Goal: Information Seeking & Learning: Find specific fact

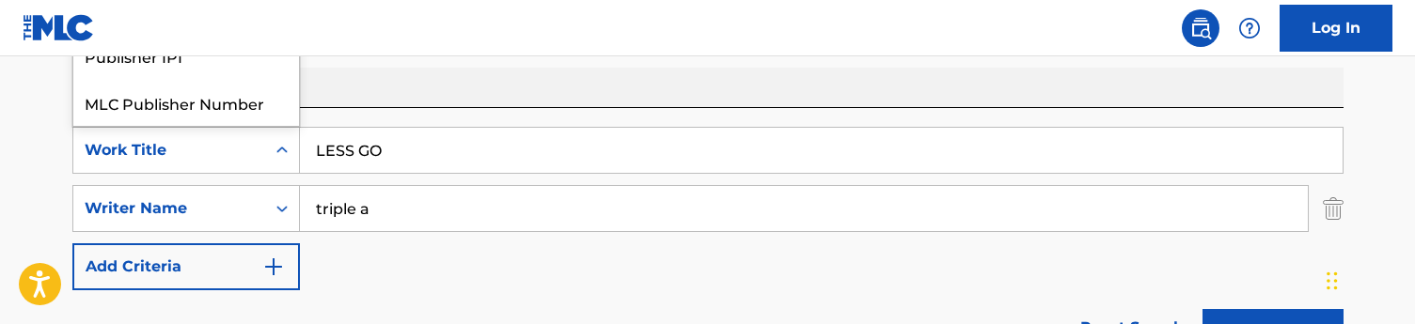
click at [254, 150] on div "Work Title" at bounding box center [169, 151] width 192 height 36
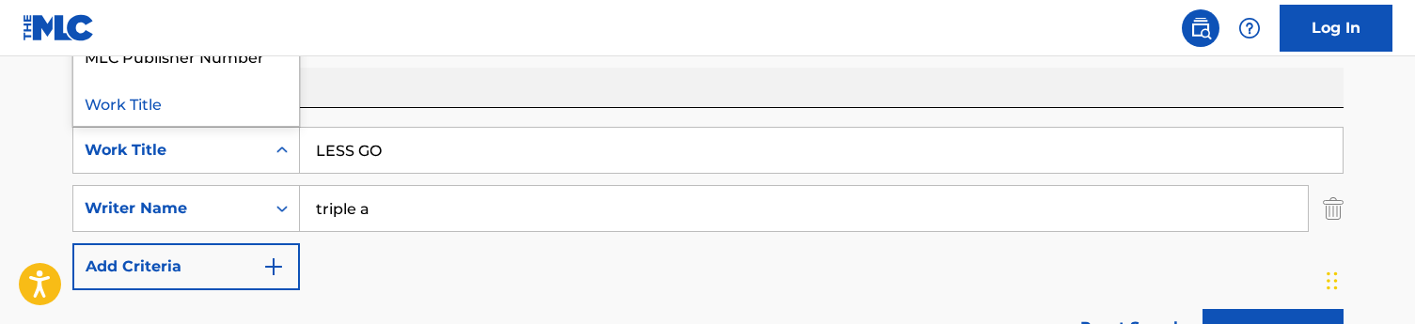
click at [254, 150] on div "Work Title" at bounding box center [169, 151] width 192 height 36
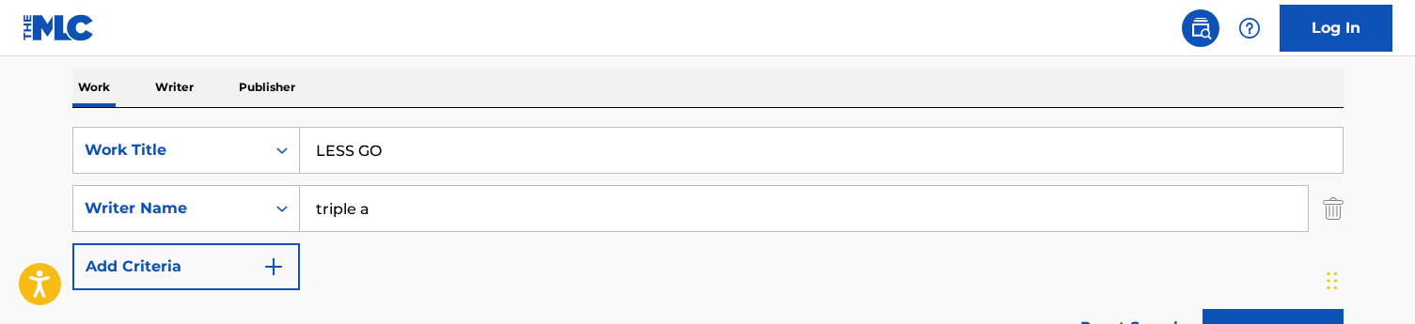
click at [160, 88] on p "Writer" at bounding box center [174, 87] width 50 height 39
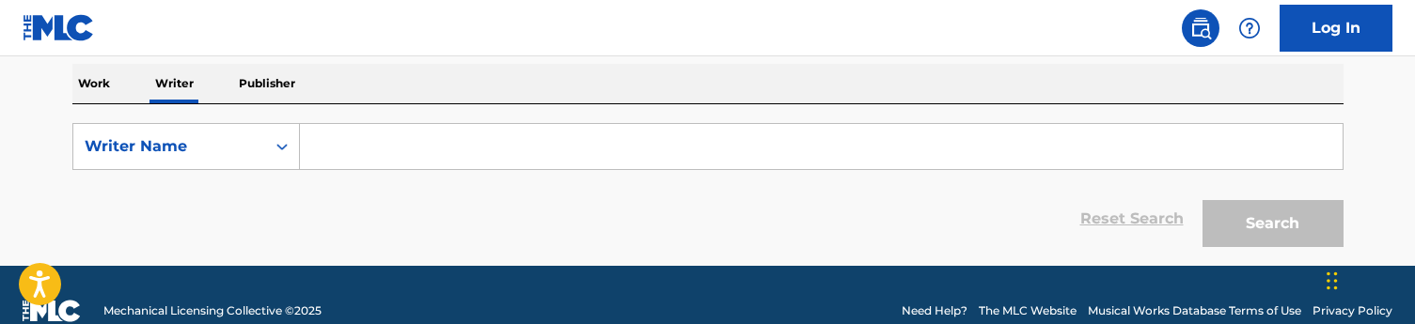
scroll to position [290, 0]
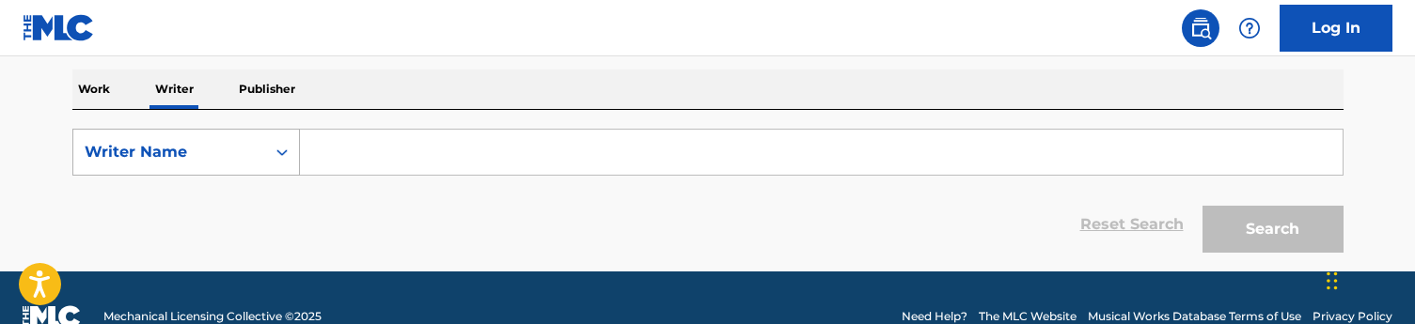
click at [248, 145] on div "Writer Name" at bounding box center [169, 152] width 169 height 23
click at [194, 201] on div "Writer IPI" at bounding box center [186, 199] width 226 height 47
click at [371, 157] on input "Search Form" at bounding box center [821, 152] width 1043 height 45
paste input "712415284"
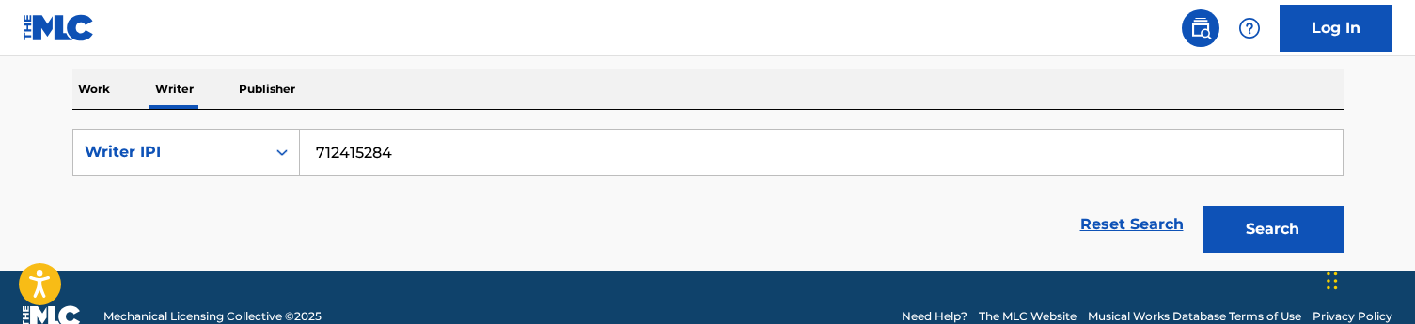
click at [316, 151] on input "712415284" at bounding box center [821, 152] width 1043 height 45
type input "00712415284"
click at [1272, 229] on button "Search" at bounding box center [1273, 229] width 141 height 47
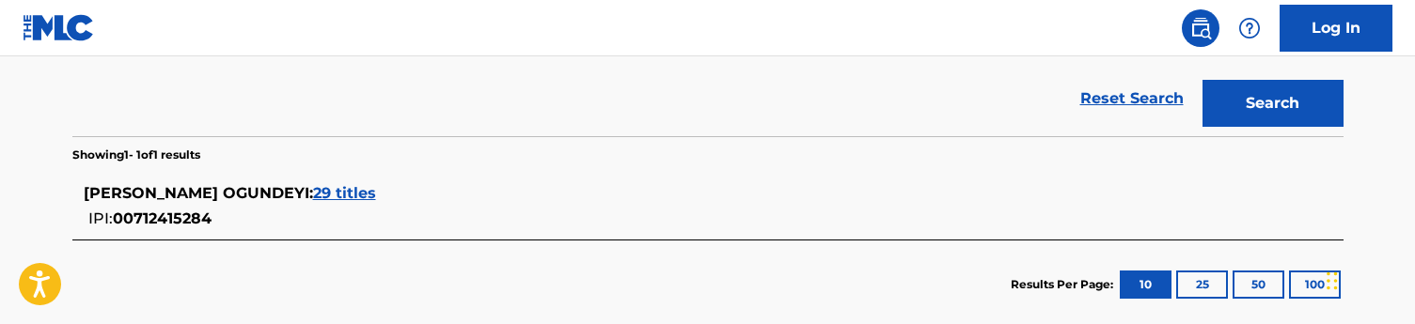
scroll to position [425, 0]
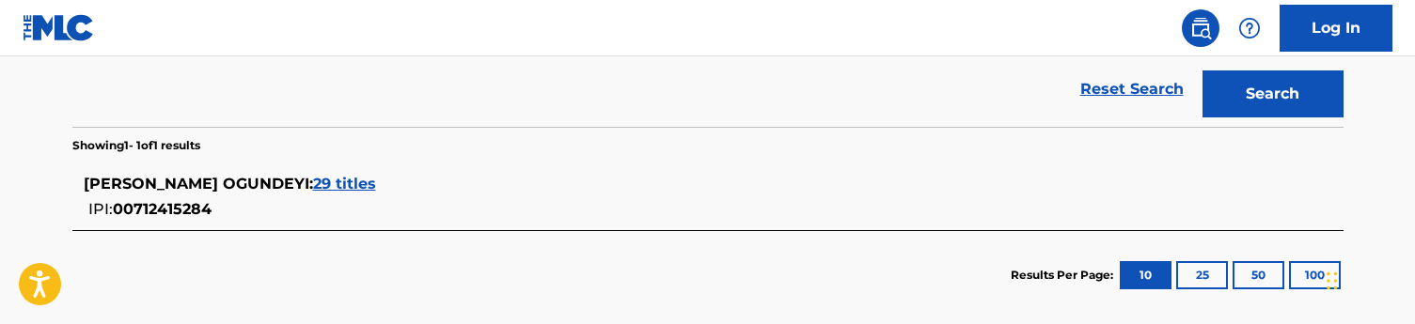
click at [376, 185] on span "29 titles" at bounding box center [344, 184] width 63 height 18
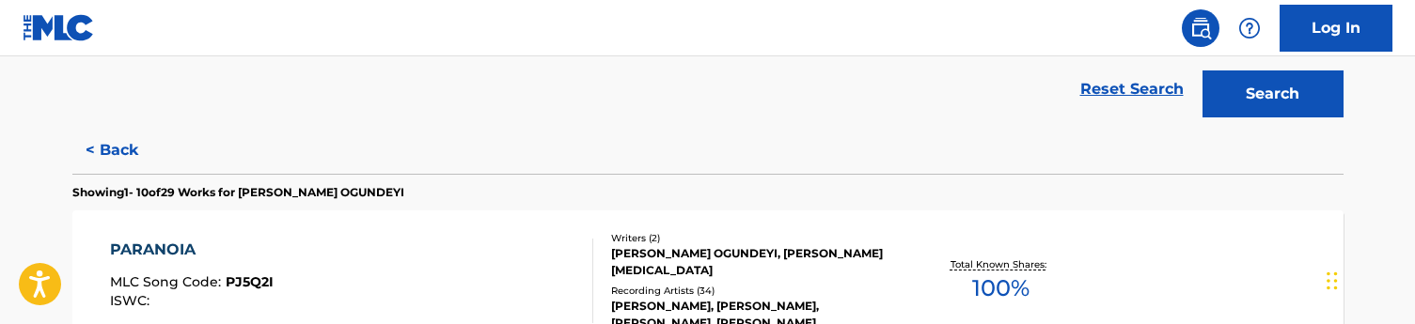
scroll to position [540, 0]
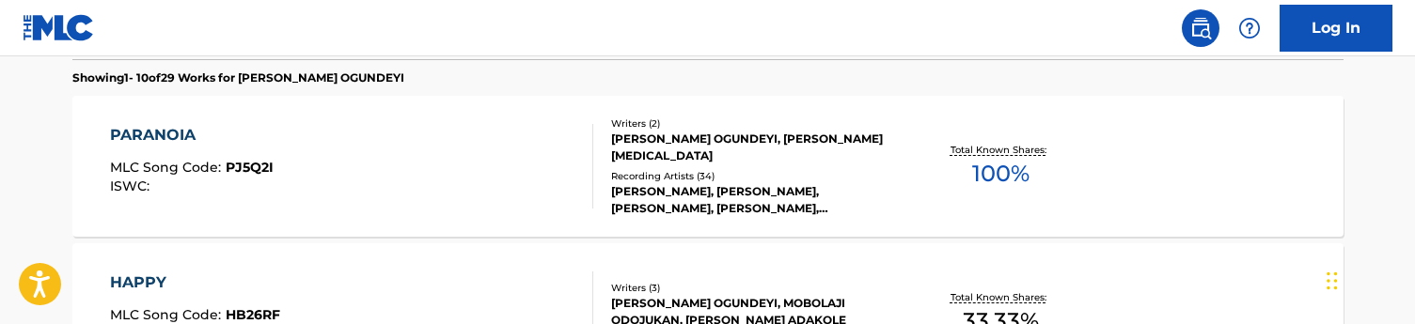
click at [353, 181] on div "[MEDICAL_DATA] MLC Song Code : PJ5Q2I ISWC :" at bounding box center [351, 166] width 483 height 85
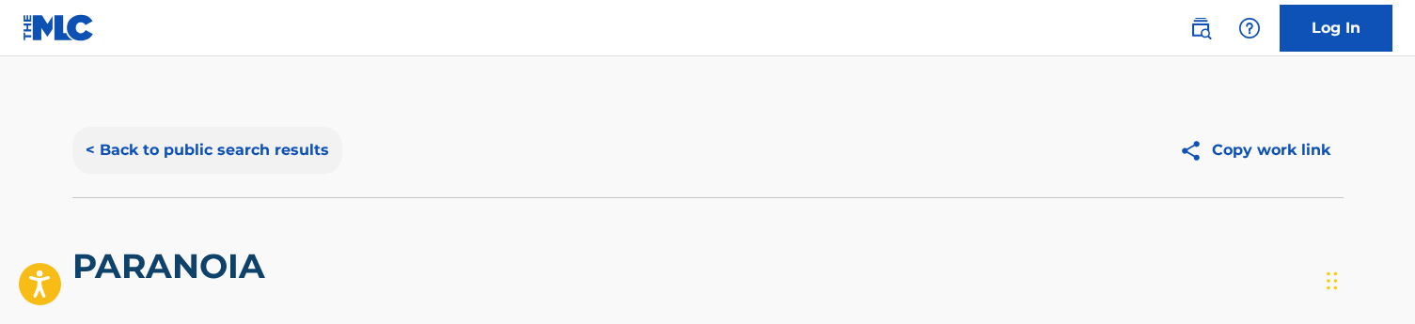
click at [212, 148] on button "< Back to public search results" at bounding box center [207, 150] width 270 height 47
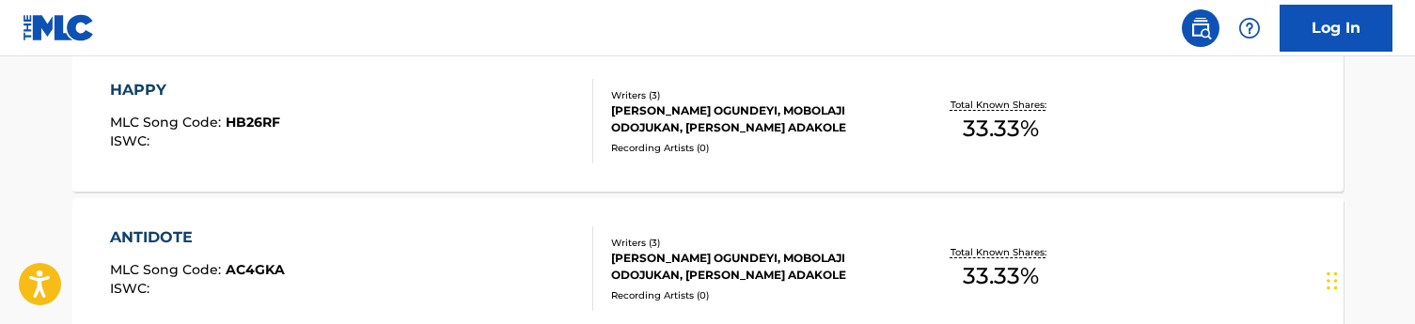
scroll to position [734, 0]
click at [334, 104] on div "HAPPY MLC Song Code : HB26RF ISWC :" at bounding box center [351, 119] width 483 height 85
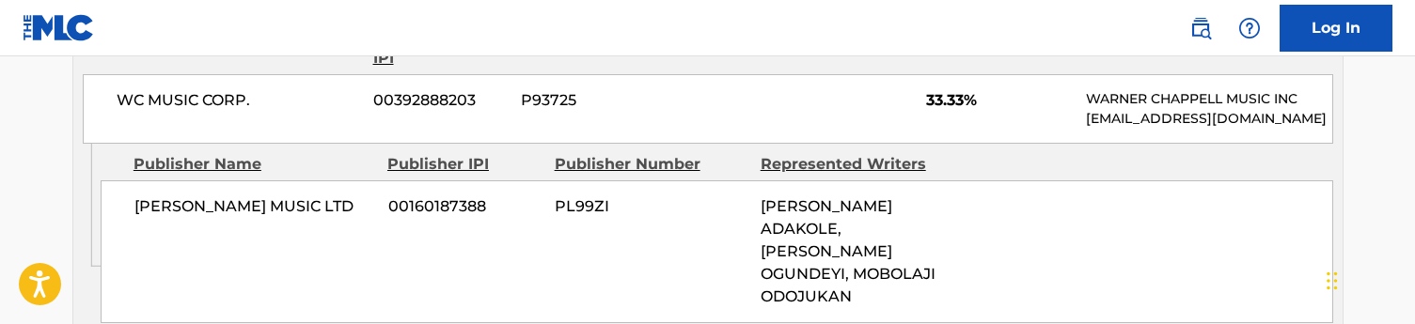
scroll to position [978, 0]
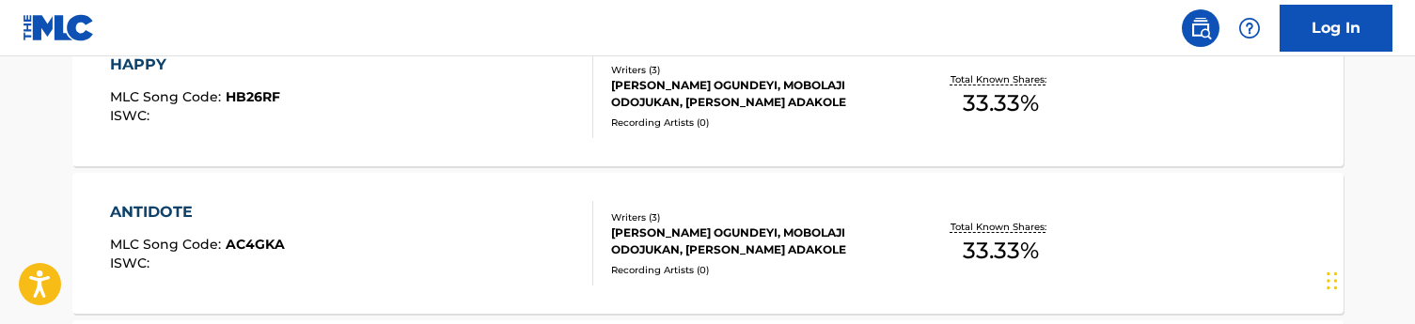
scroll to position [775, 0]
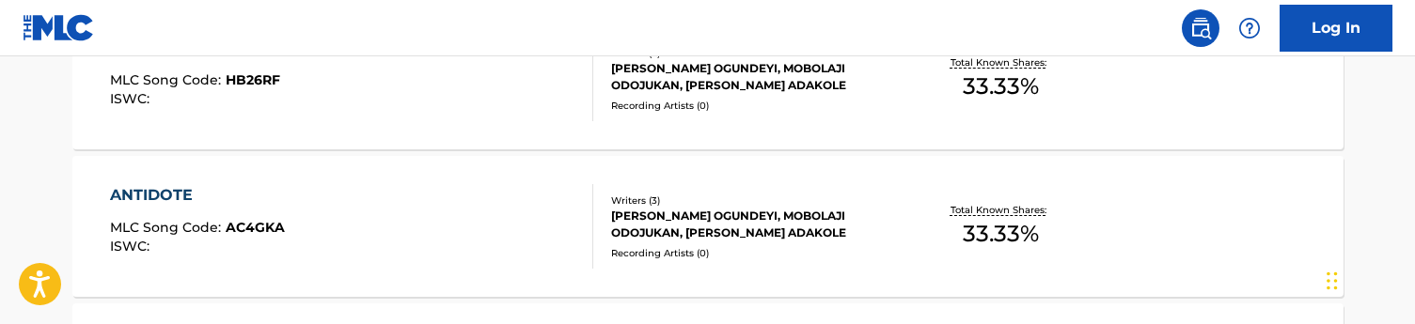
click at [334, 216] on div "ANTIDOTE MLC Song Code : AC4GKA ISWC :" at bounding box center [351, 226] width 483 height 85
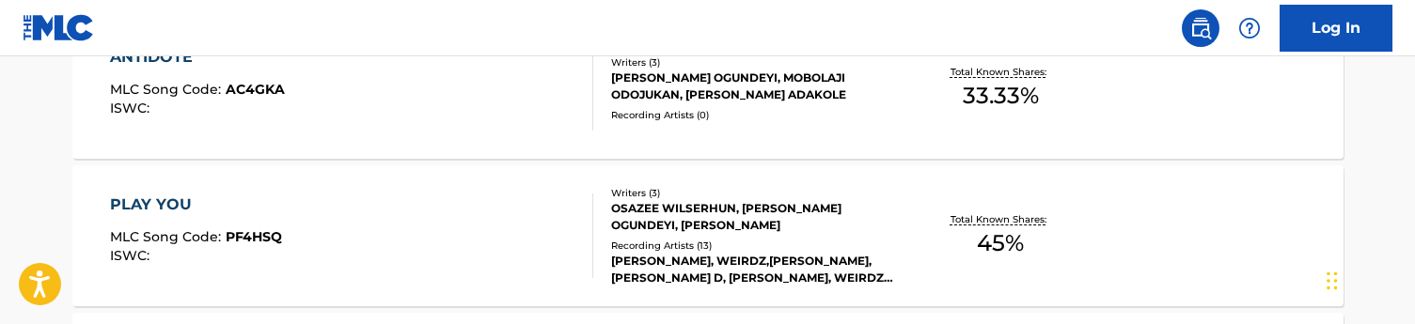
scroll to position [940, 0]
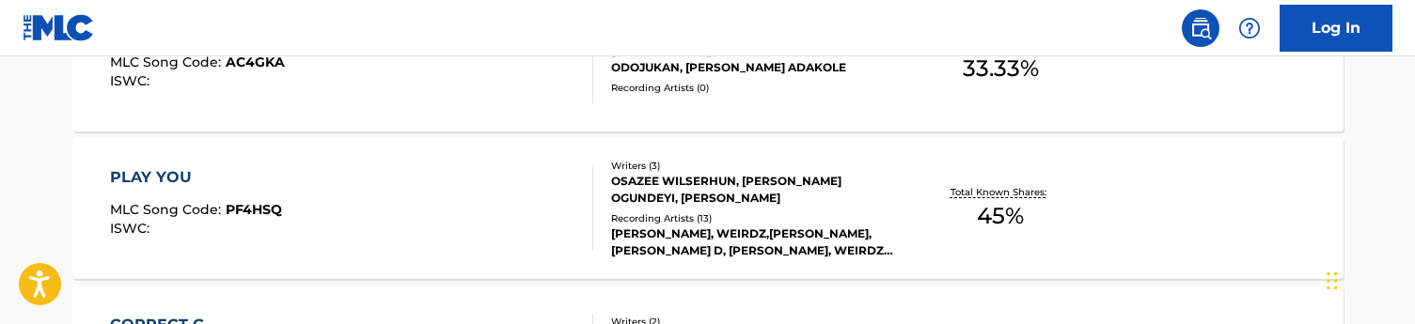
click at [444, 212] on div "PLAY YOU MLC Song Code : PF4HSQ ISWC :" at bounding box center [351, 208] width 483 height 85
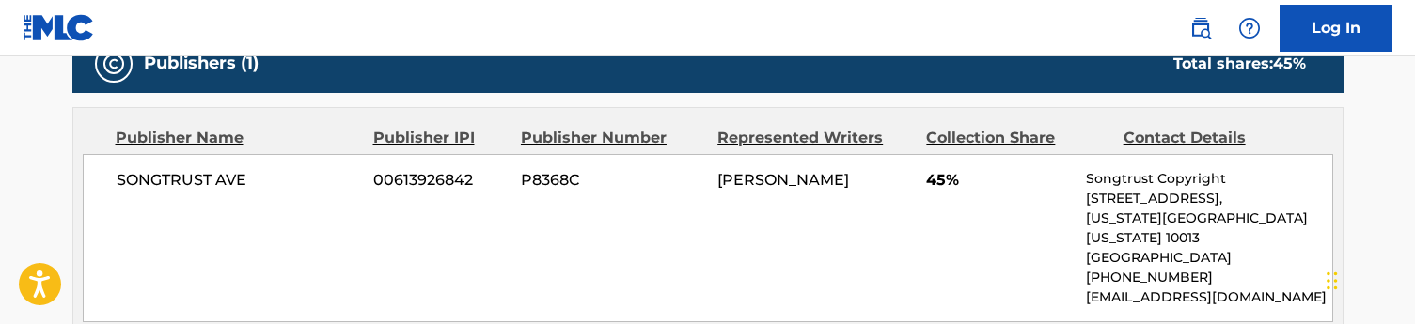
scroll to position [885, 0]
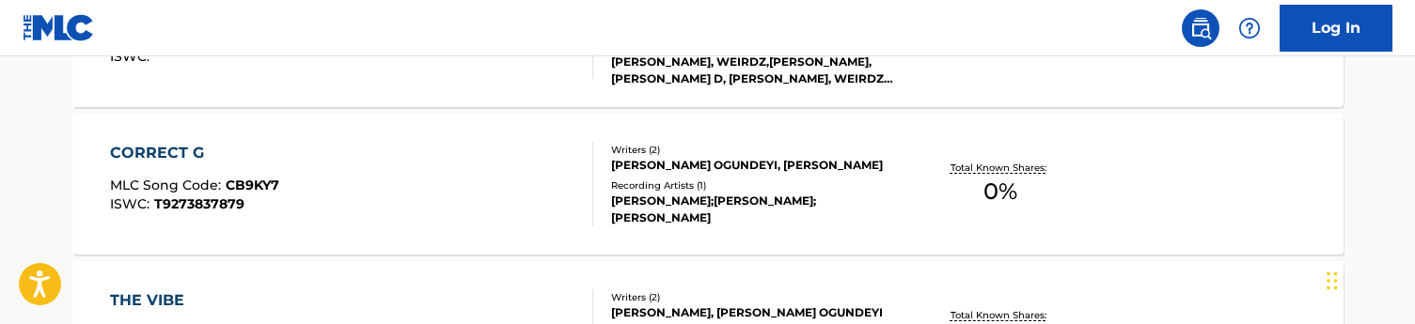
scroll to position [1126, 0]
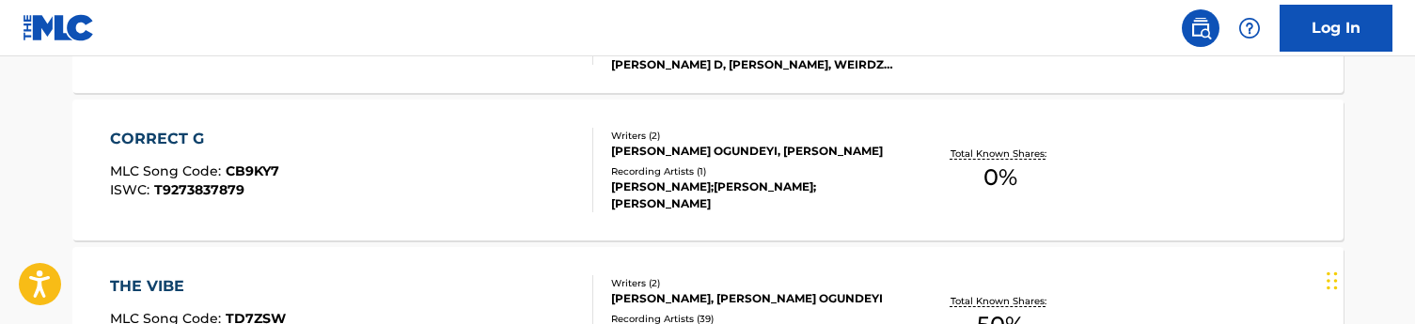
click at [425, 154] on div "CORRECT G MLC Song Code : CB9KY7 ISWC : T9273837879" at bounding box center [351, 170] width 483 height 85
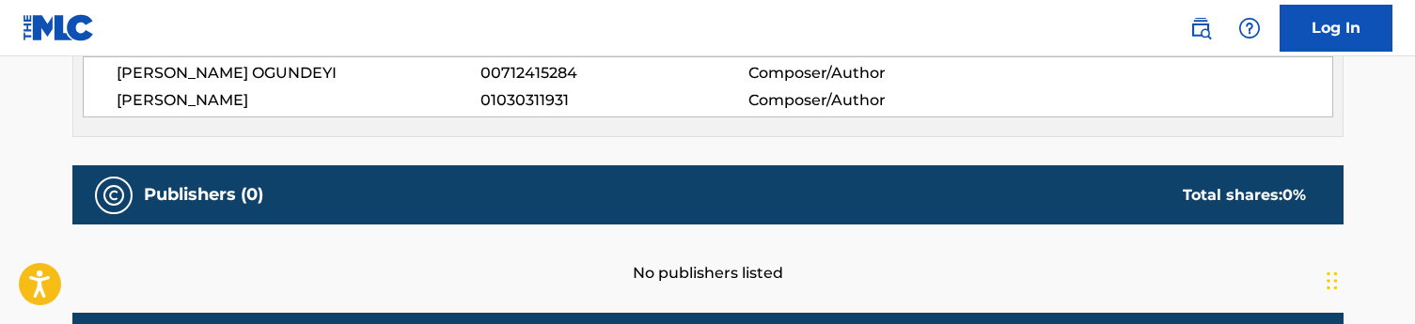
scroll to position [730, 0]
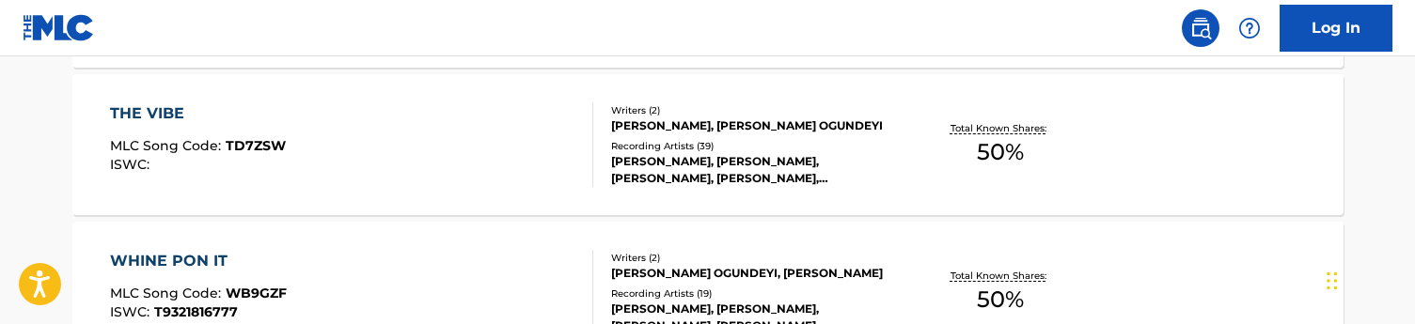
scroll to position [1302, 0]
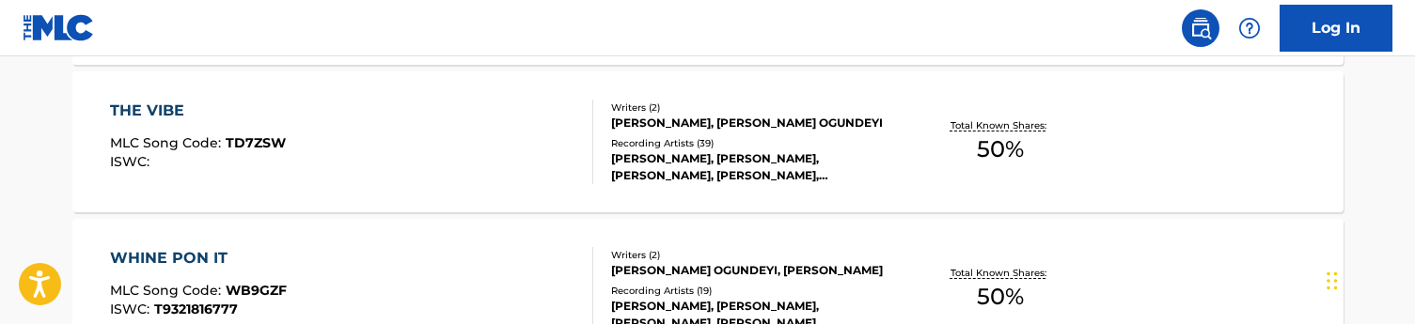
click at [441, 157] on div "THE VIBE MLC Song Code : TD7ZSW ISWC :" at bounding box center [351, 142] width 483 height 85
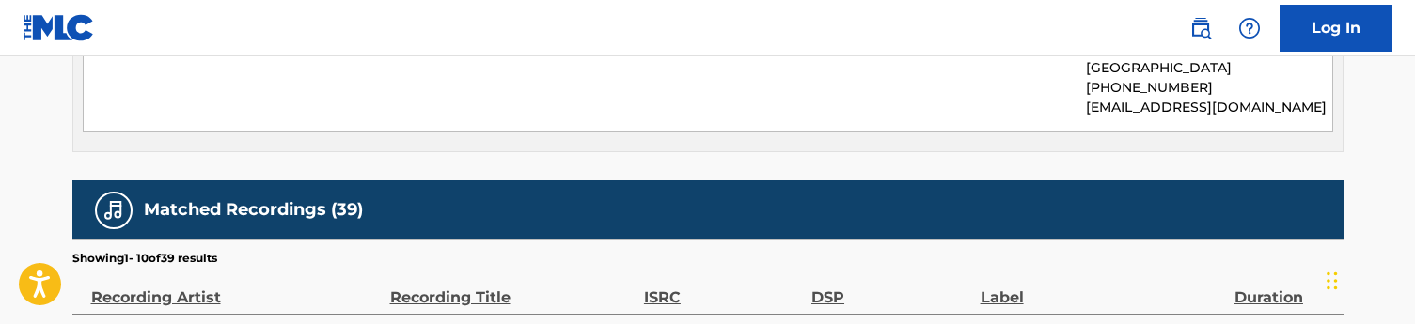
scroll to position [840, 0]
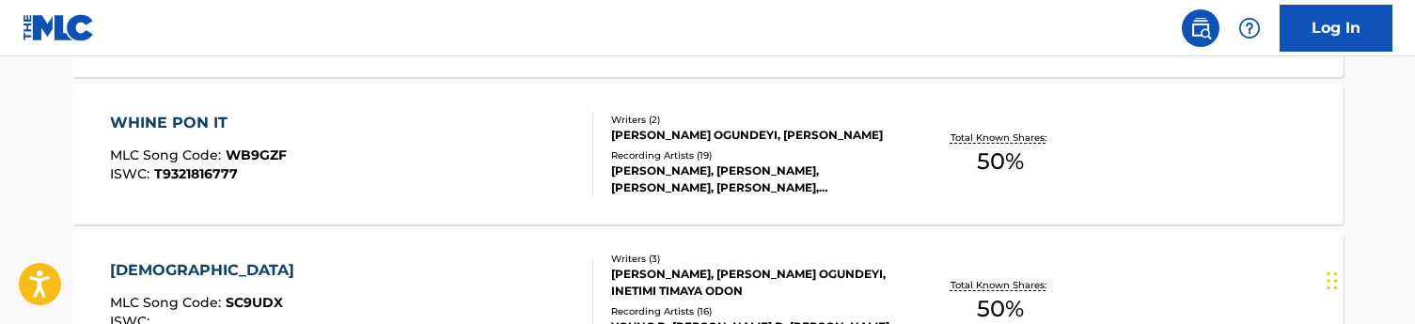
scroll to position [1460, 0]
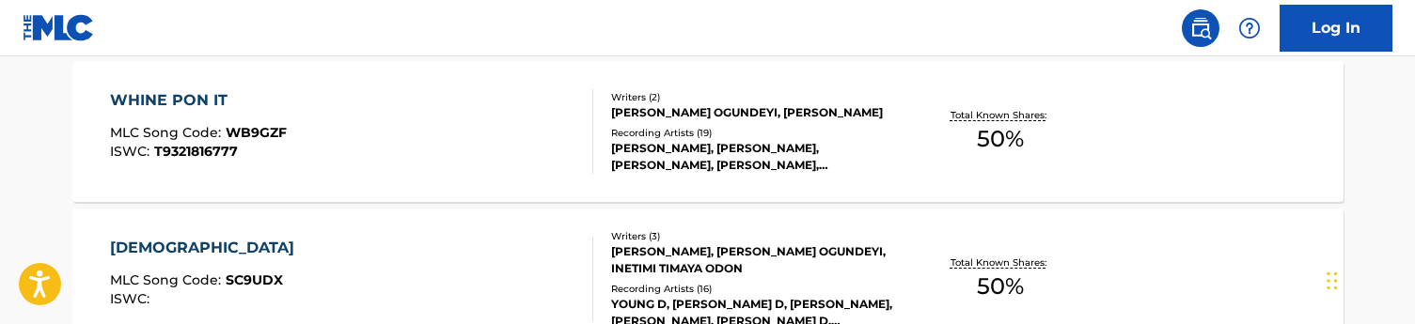
click at [451, 116] on div "WHINE PON IT MLC Song Code : WB9GZF ISWC : T9321816777" at bounding box center [351, 131] width 483 height 85
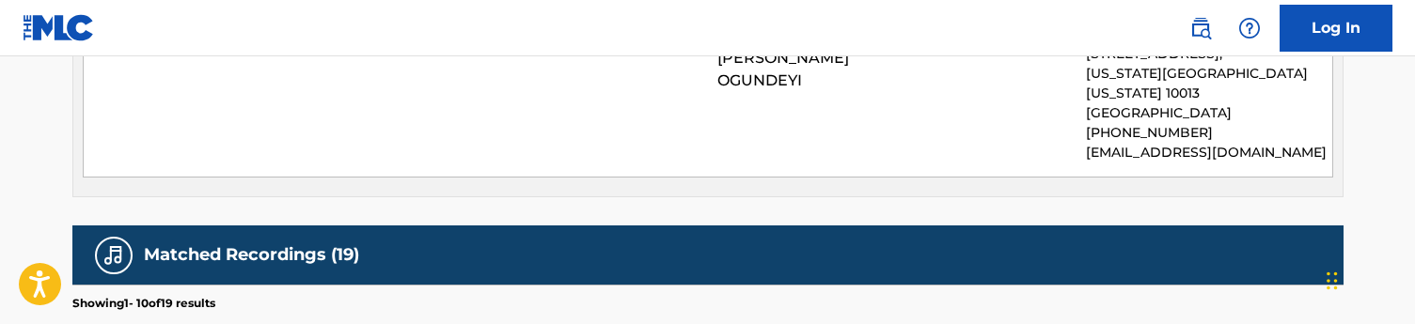
scroll to position [1005, 0]
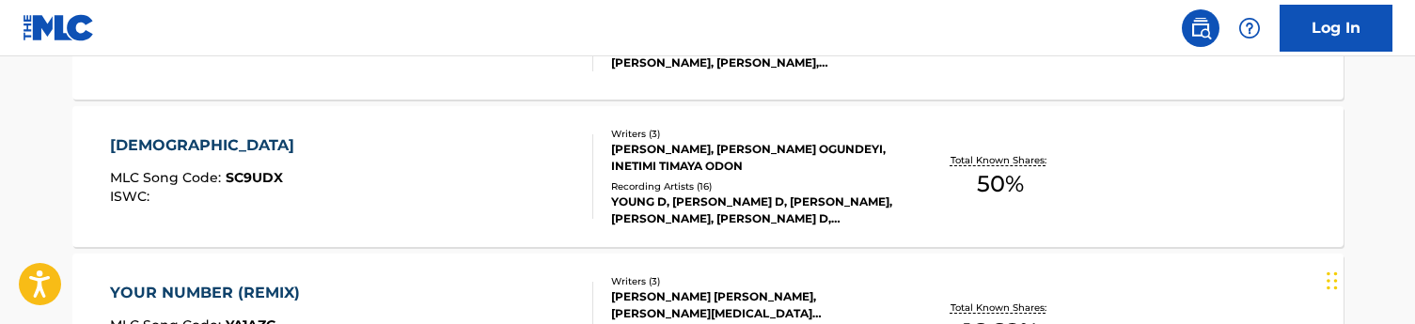
scroll to position [1590, 0]
